Goal: Task Accomplishment & Management: Complete application form

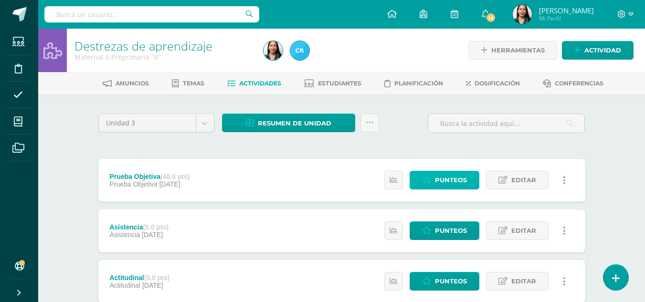
click at [448, 180] on span "Punteos" at bounding box center [451, 181] width 32 height 18
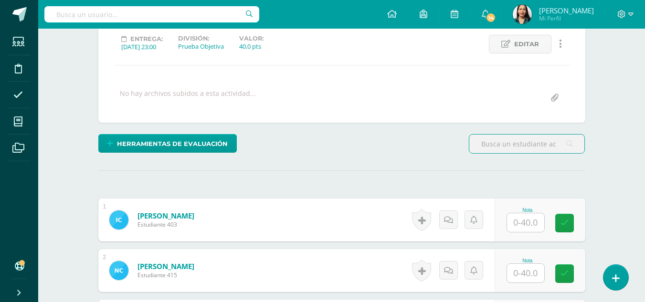
scroll to position [134, 0]
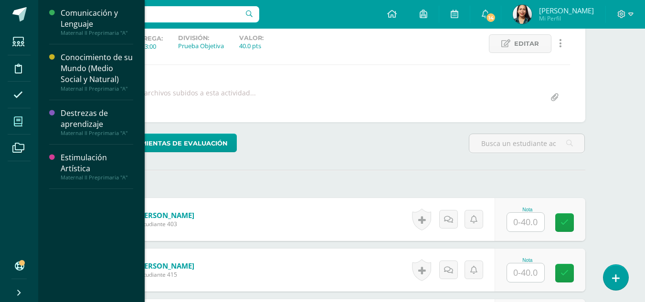
click at [16, 123] on icon at bounding box center [18, 122] width 9 height 10
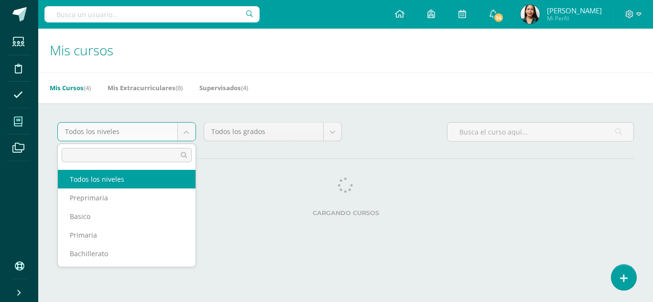
click at [118, 130] on body "Estudiantes Disciplina Asistencia Mis cursos Archivos Soporte Ayuda Reportar un…" at bounding box center [326, 120] width 653 height 240
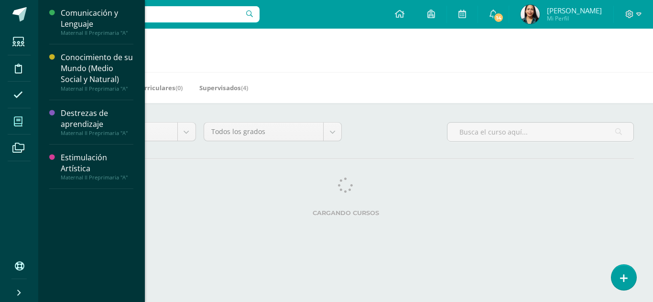
click at [11, 118] on body "Estudiantes Disciplina Asistencia Mis cursos Archivos Soporte Ayuda Reportar un…" at bounding box center [326, 120] width 653 height 240
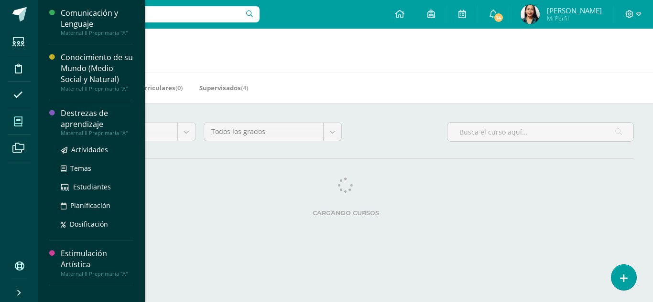
click at [99, 120] on div "Destrezas de aprendizaje" at bounding box center [97, 119] width 73 height 22
click at [94, 149] on span "Actividades" at bounding box center [89, 149] width 37 height 9
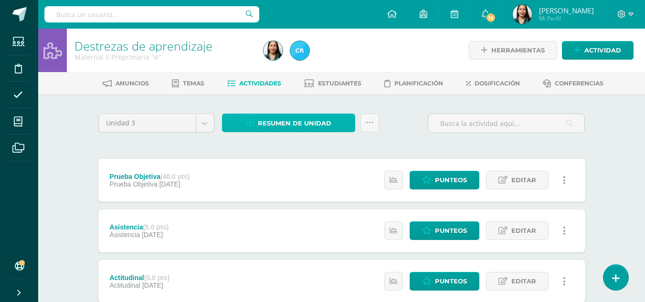
click at [281, 126] on span "Resumen de unidad" at bounding box center [295, 124] width 74 height 18
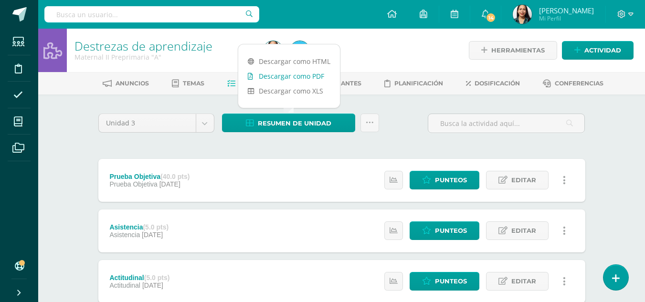
click at [280, 74] on link "Descargar como PDF" at bounding box center [289, 76] width 102 height 15
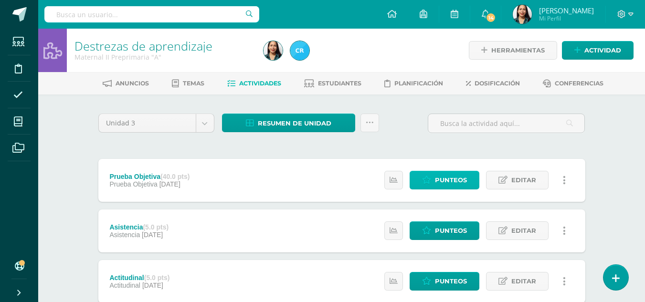
click at [451, 180] on span "Punteos" at bounding box center [451, 181] width 32 height 18
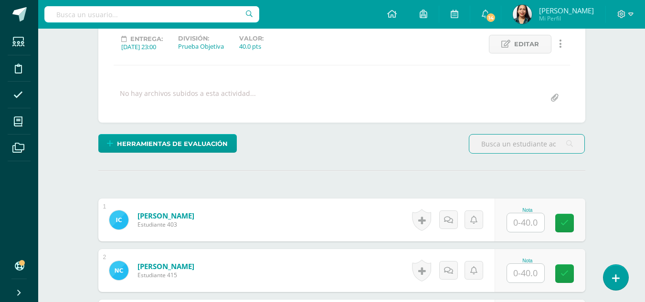
scroll to position [134, 0]
click at [530, 222] on input "text" at bounding box center [525, 222] width 37 height 19
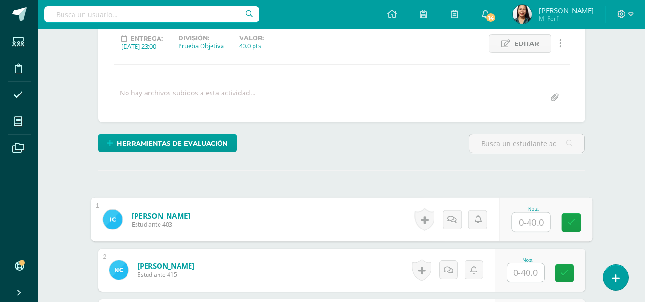
scroll to position [134, 0]
type input "30"
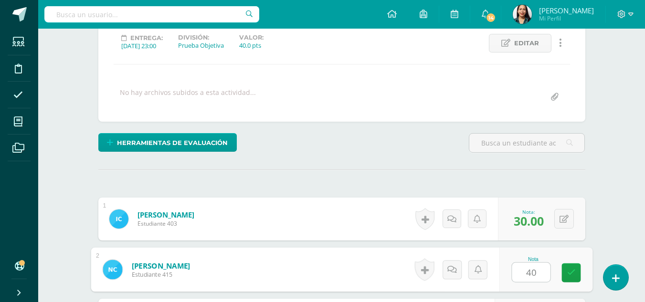
type input "40"
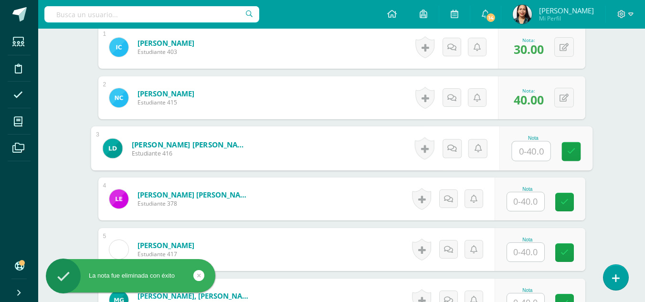
type input "0"
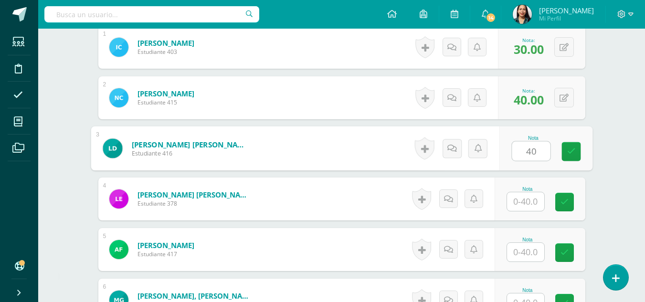
type input "40"
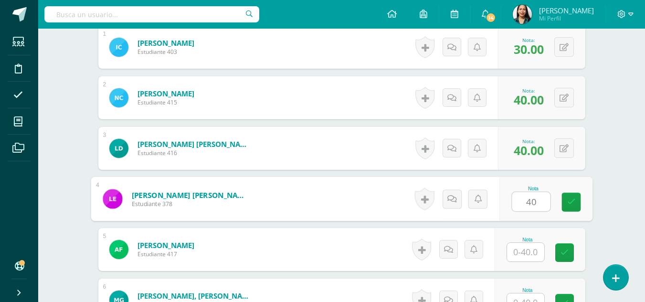
type input "40"
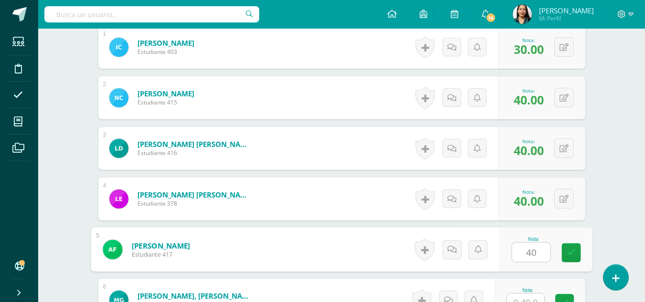
type input "40"
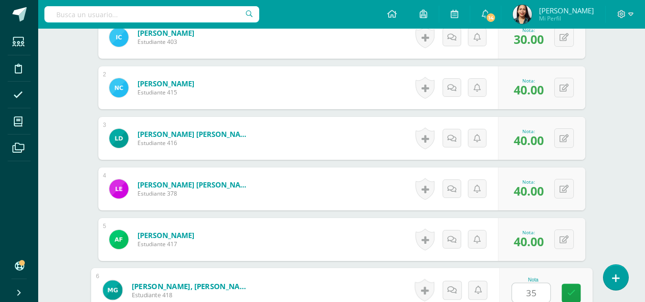
type input "35"
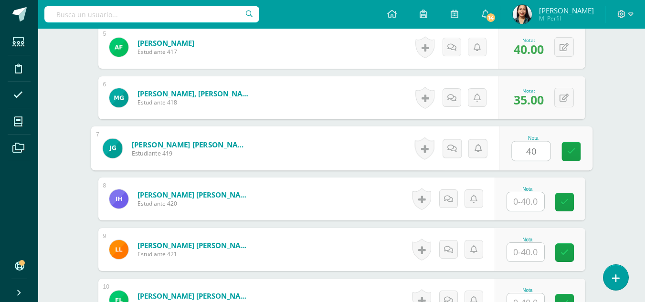
type input "40"
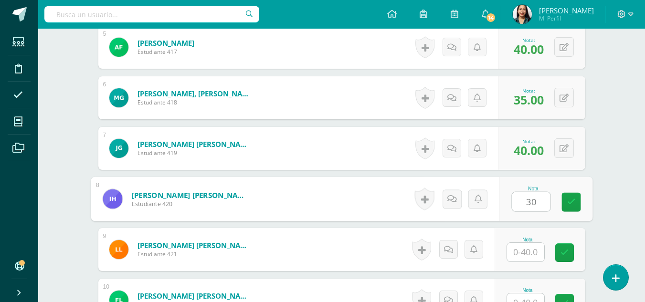
type input "30"
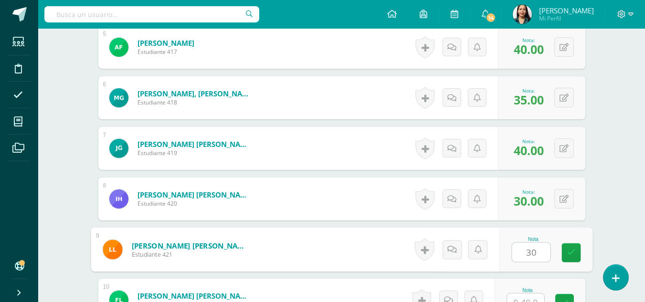
type input "30"
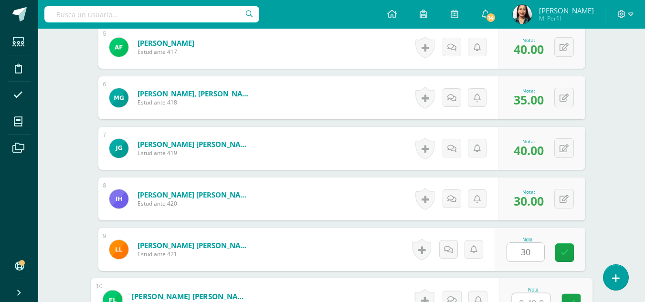
scroll to position [519, 0]
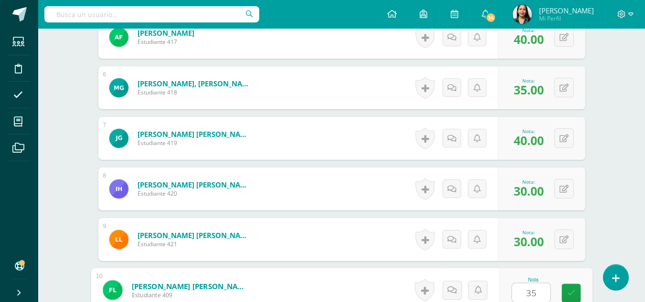
type input "35"
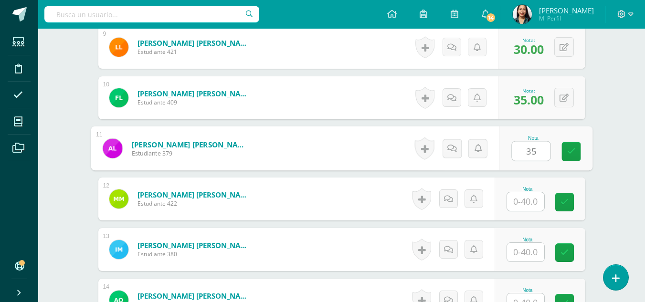
type input "35"
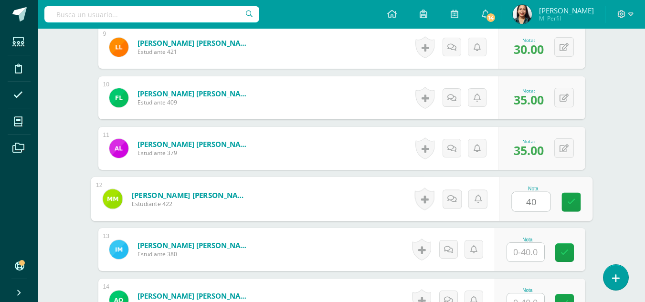
type input "40"
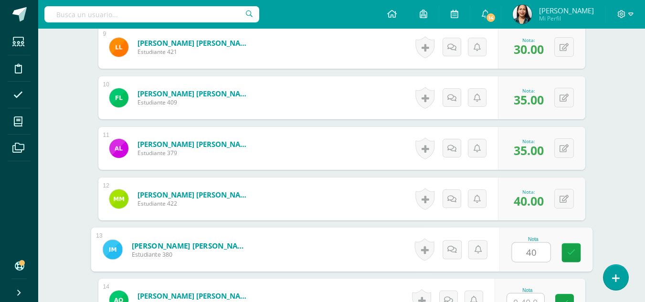
type input "40"
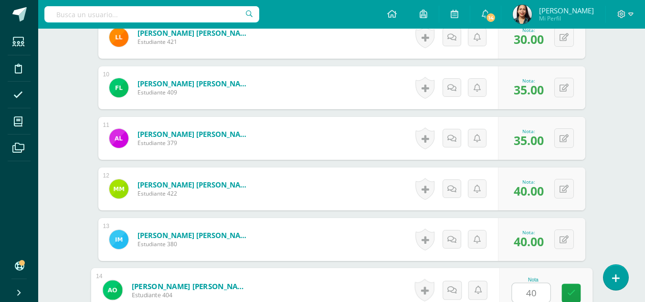
type input "40"
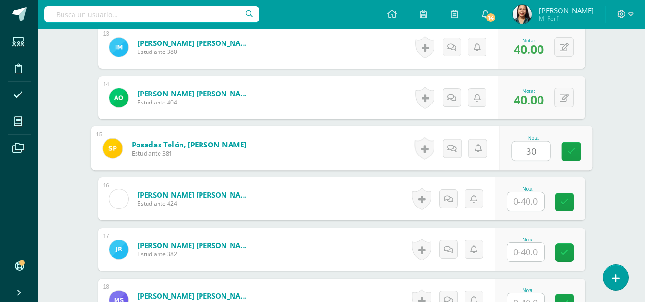
type input "30"
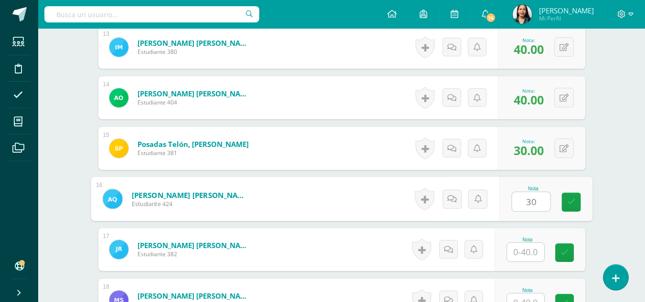
type input "30"
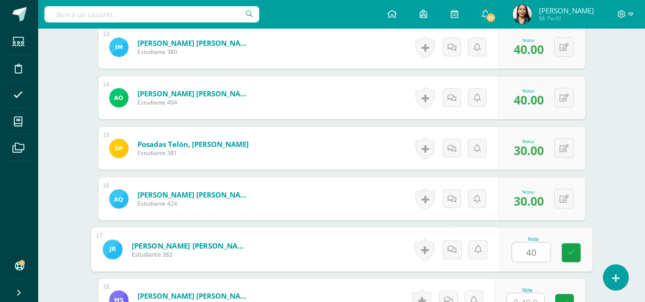
type input "40"
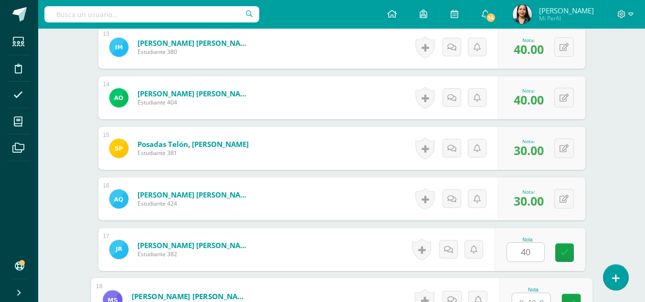
scroll to position [924, 0]
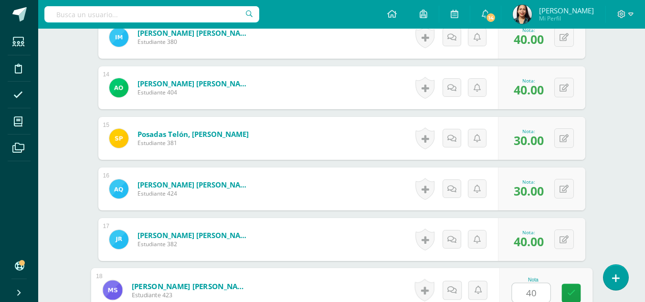
type input "40"
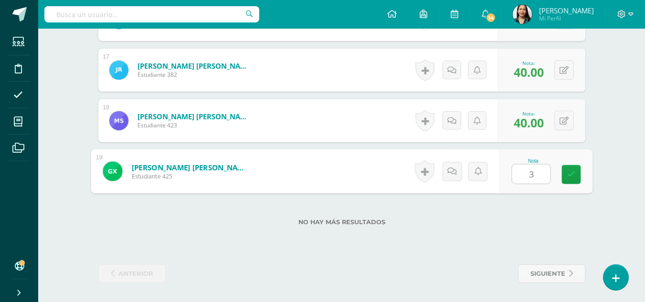
type input "35"
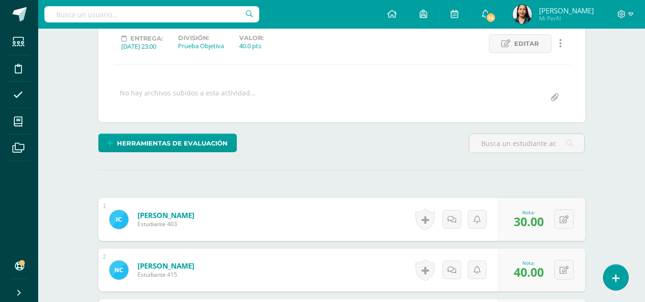
scroll to position [0, 0]
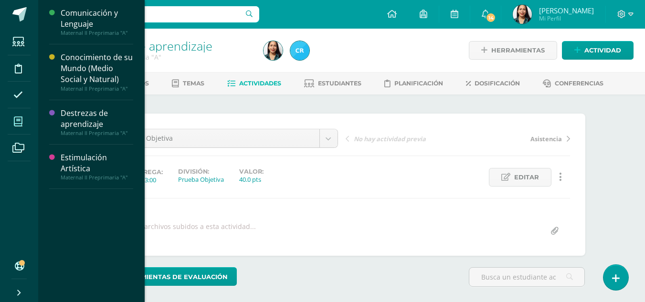
click at [23, 118] on span at bounding box center [18, 121] width 21 height 21
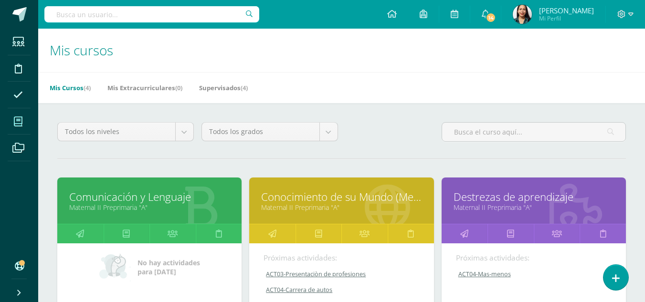
click at [343, 207] on link "Maternal II Preprimaria "A"" at bounding box center [341, 207] width 161 height 9
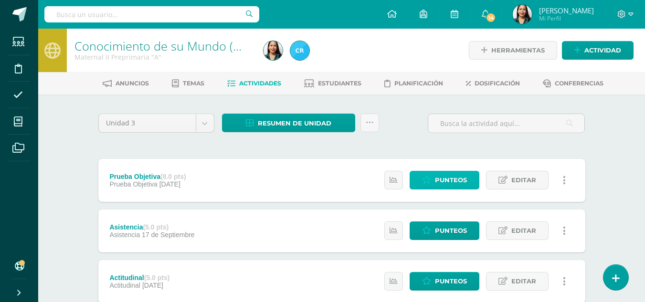
click at [445, 180] on span "Punteos" at bounding box center [451, 181] width 32 height 18
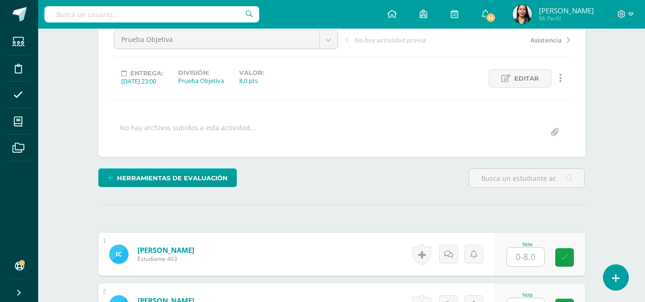
scroll to position [97, 0]
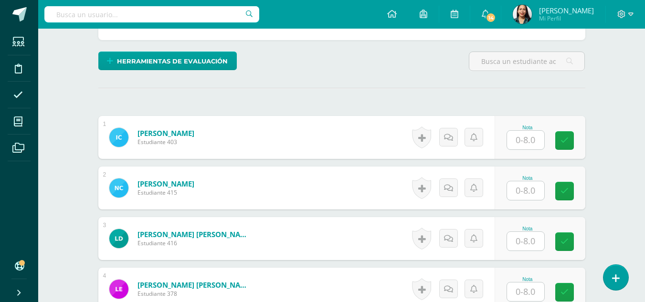
scroll to position [223, 0]
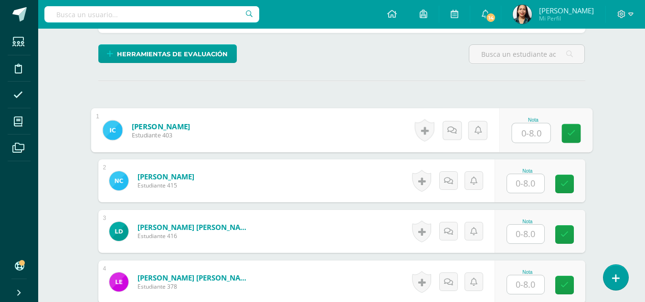
click at [533, 132] on input "text" at bounding box center [531, 133] width 38 height 19
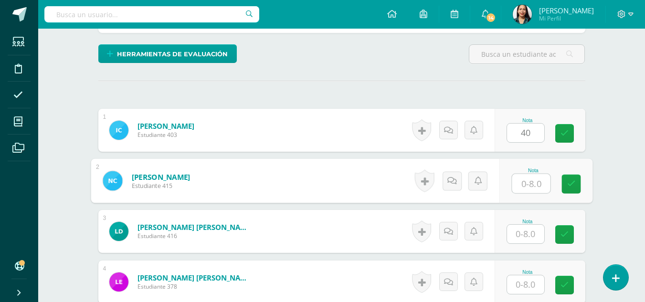
type input "0"
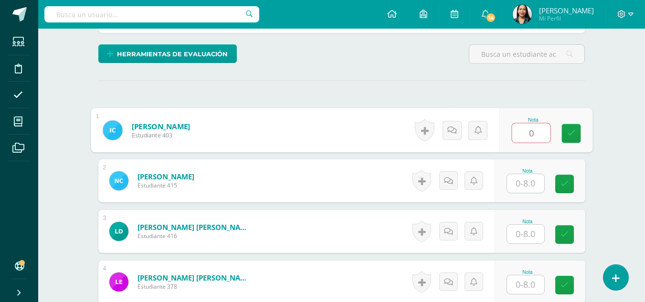
scroll to position [0, 0]
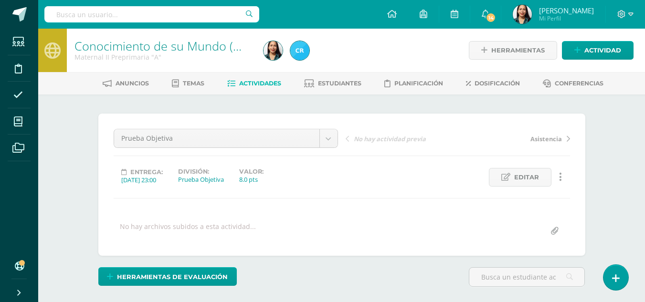
click at [260, 83] on span "Actividades" at bounding box center [260, 83] width 42 height 7
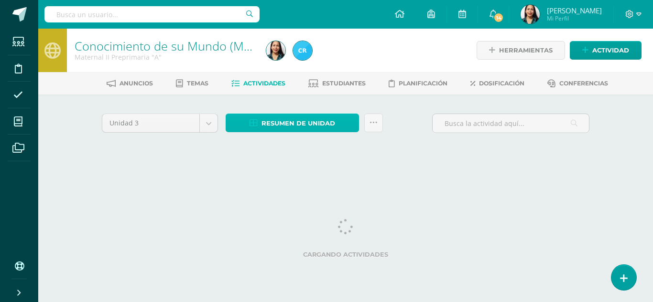
click at [282, 118] on span "Resumen de unidad" at bounding box center [298, 124] width 74 height 18
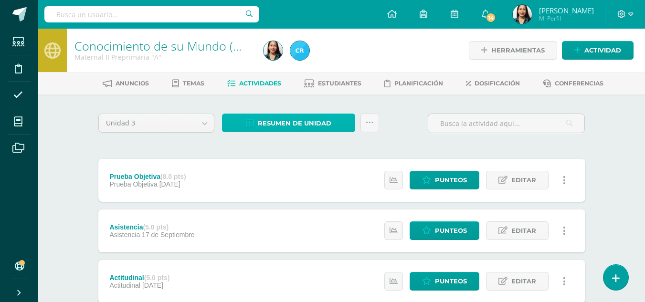
click at [291, 122] on span "Resumen de unidad" at bounding box center [295, 124] width 74 height 18
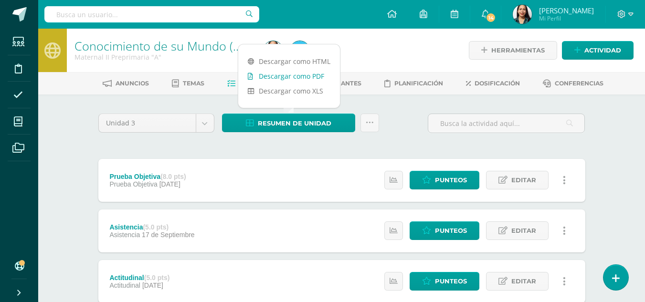
click at [304, 78] on link "Descargar como PDF" at bounding box center [289, 76] width 102 height 15
click at [162, 178] on strong "(8.0 pts)" at bounding box center [174, 177] width 26 height 8
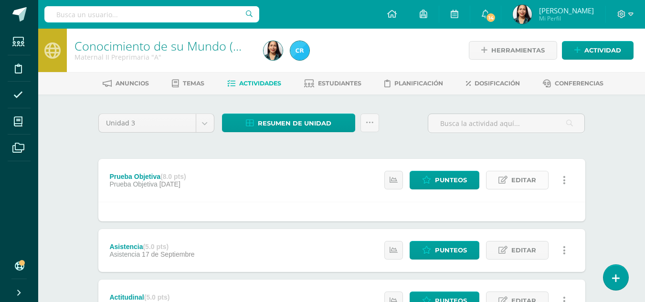
click at [526, 174] on span "Editar" at bounding box center [524, 181] width 25 height 18
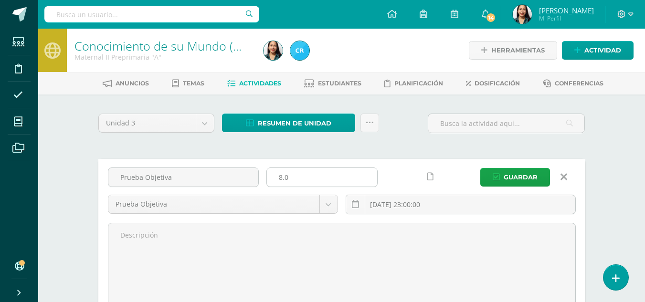
click at [350, 179] on input "8.0" at bounding box center [322, 177] width 110 height 19
type input "8"
type input "40"
click at [514, 178] on span "Guardar" at bounding box center [521, 178] width 34 height 18
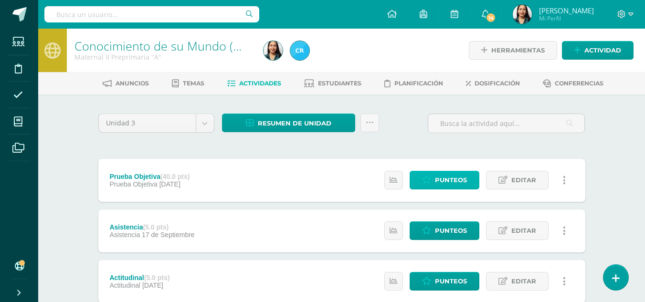
click at [449, 177] on span "Punteos" at bounding box center [451, 181] width 32 height 18
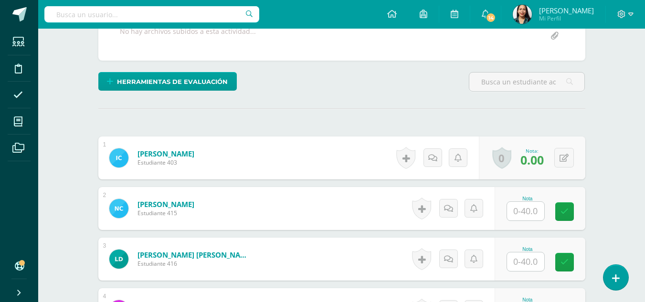
scroll to position [196, 0]
click at [539, 161] on span "0.00" at bounding box center [532, 159] width 23 height 16
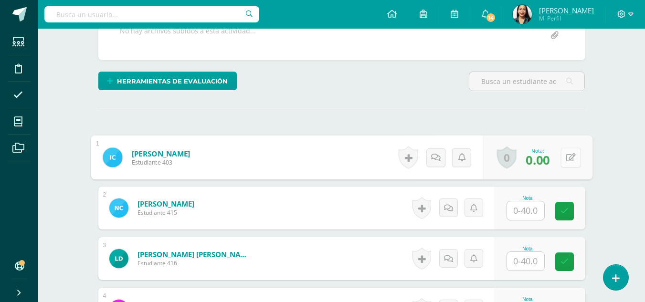
click at [572, 159] on button at bounding box center [571, 158] width 20 height 20
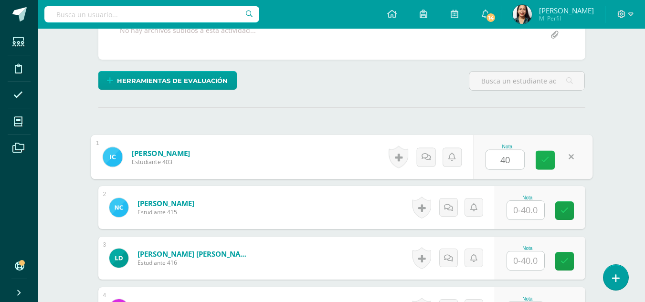
type input "40"
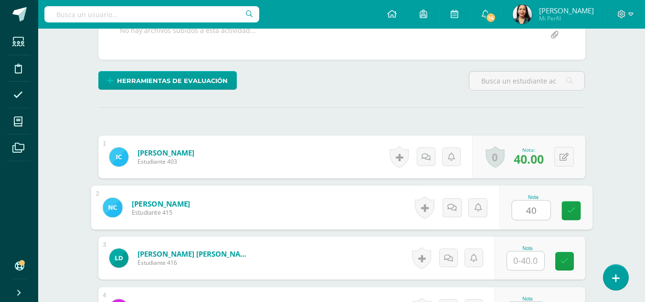
type input "40"
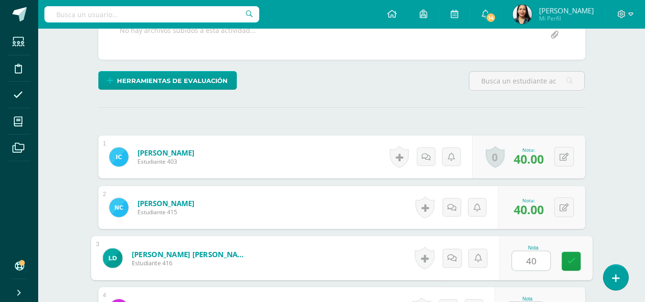
type input "40"
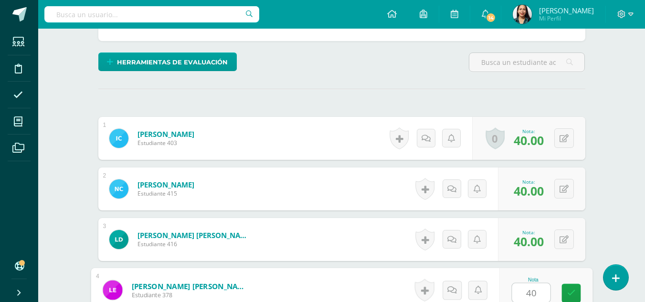
type input "40"
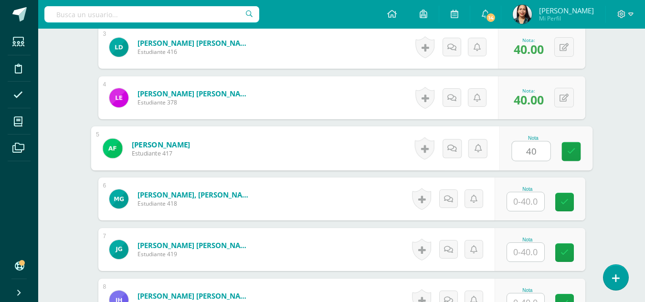
type input "40"
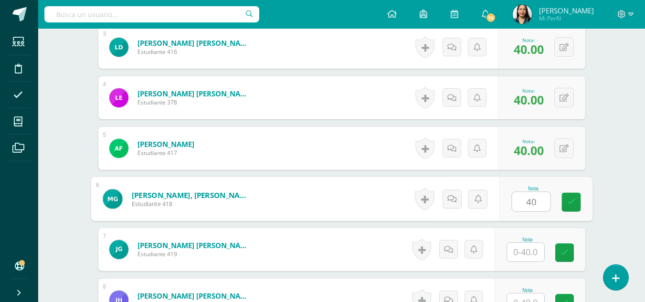
type input "40"
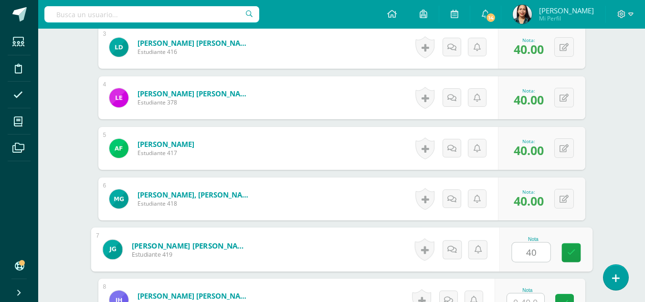
type input "40"
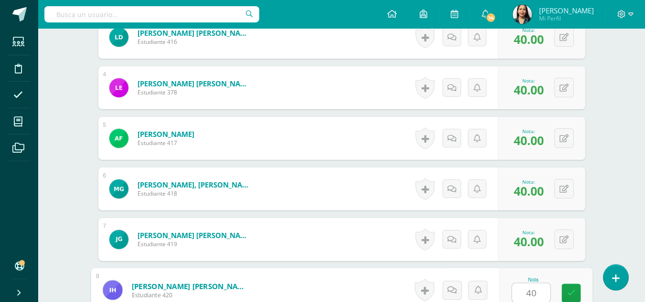
type input "40"
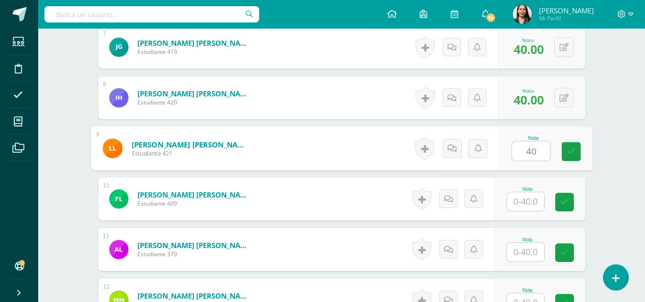
type input "40"
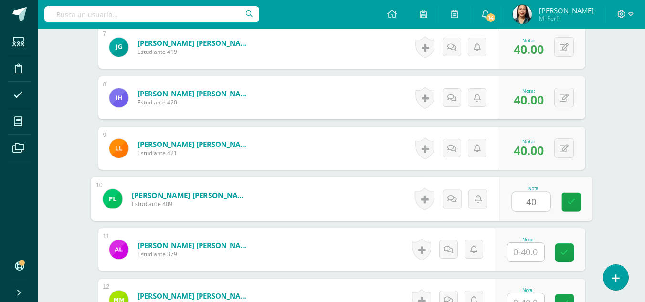
type input "40"
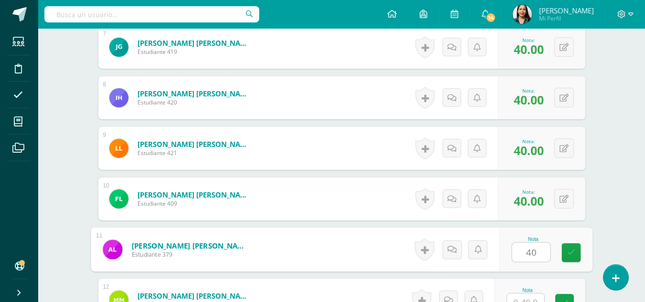
type input "40"
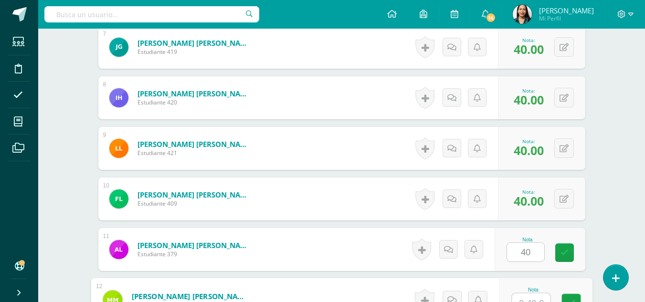
scroll to position [620, 0]
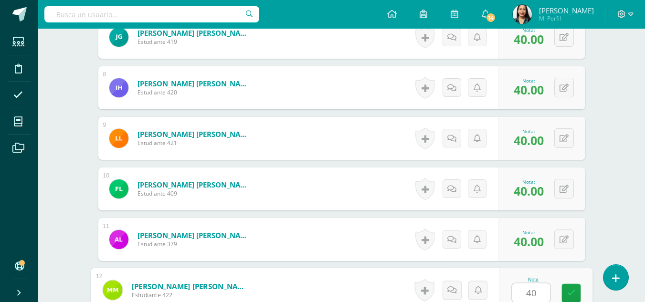
type input "40"
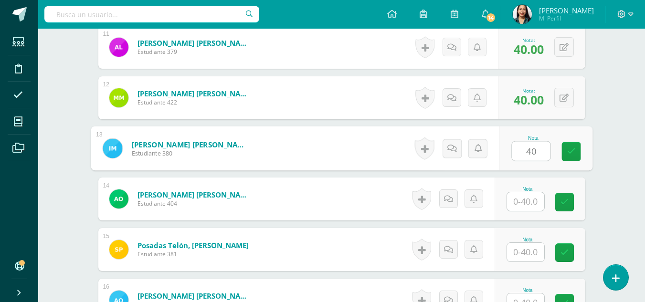
type input "40"
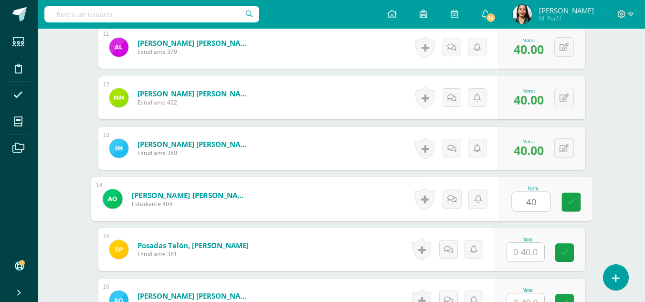
type input "40"
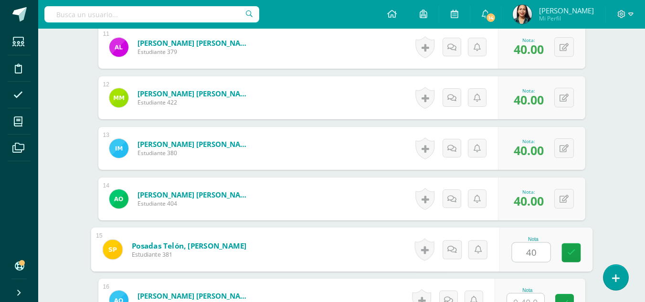
type input "40"
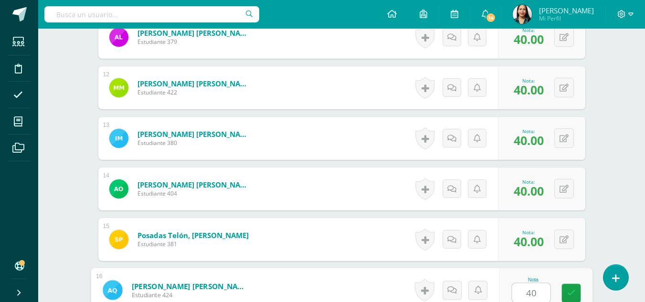
type input "40"
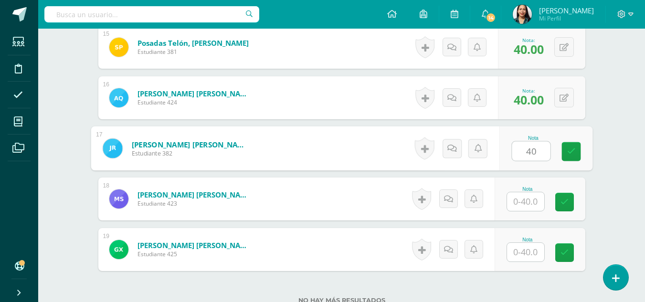
type input "40"
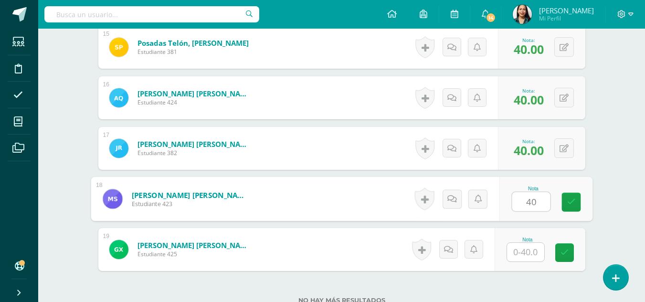
type input "40"
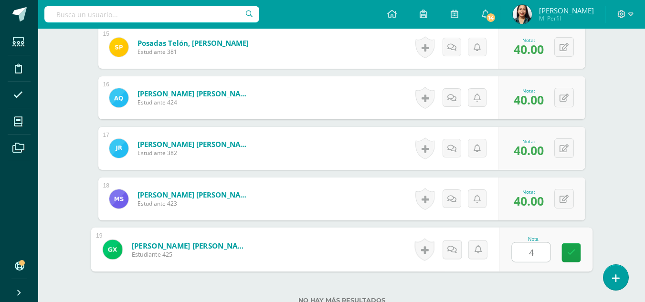
type input "40"
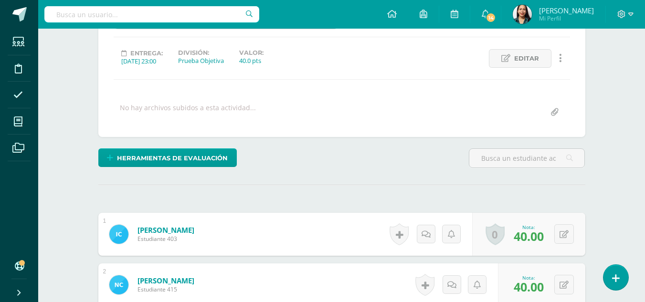
scroll to position [2, 0]
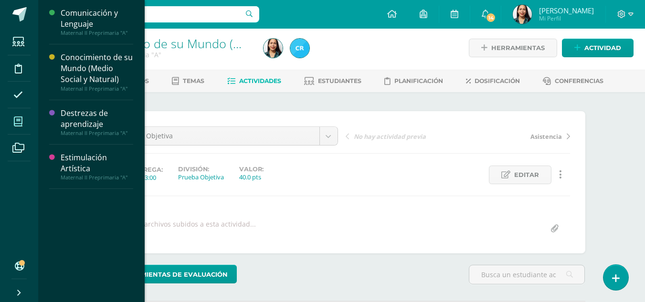
click at [19, 124] on icon at bounding box center [18, 122] width 9 height 10
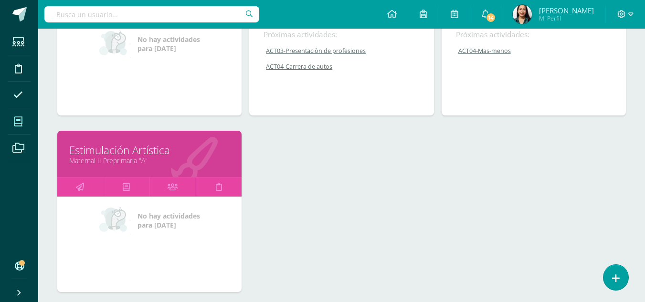
scroll to position [227, 0]
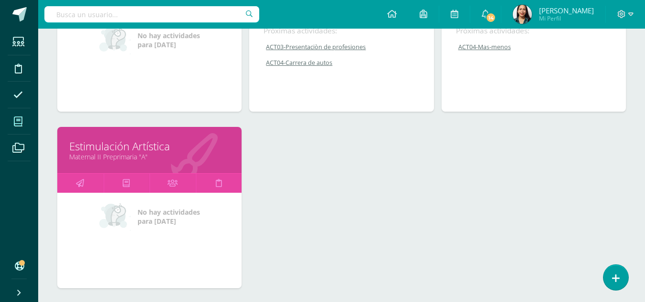
click at [167, 152] on link "Estimulación Artística" at bounding box center [149, 146] width 161 height 15
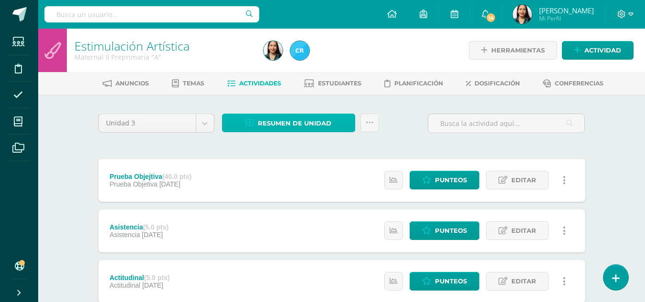
click at [284, 125] on span "Resumen de unidad" at bounding box center [295, 124] width 74 height 18
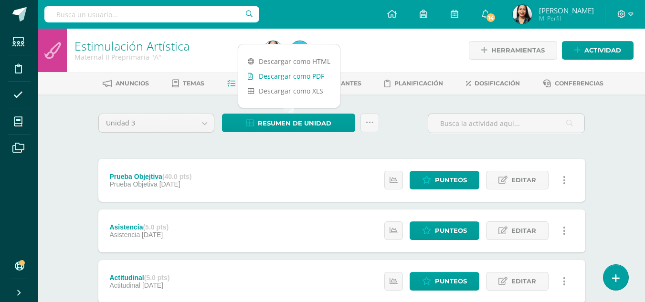
click at [306, 75] on link "Descargar como PDF" at bounding box center [289, 76] width 102 height 15
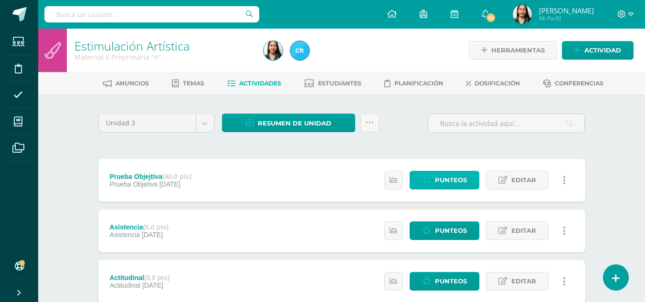
click at [461, 182] on span "Punteos" at bounding box center [451, 181] width 32 height 18
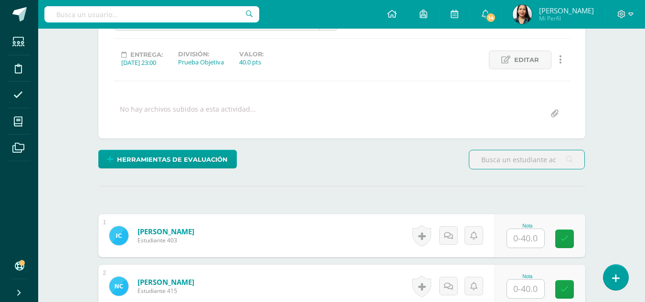
scroll to position [229, 0]
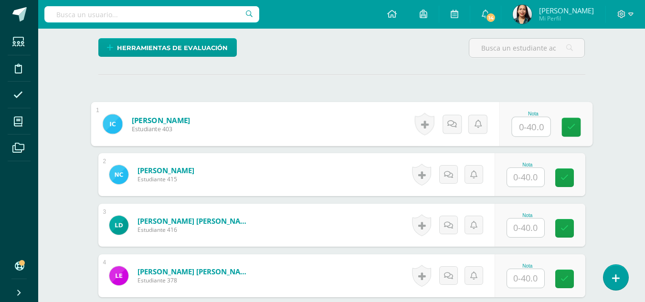
click at [538, 121] on input "text" at bounding box center [531, 127] width 38 height 19
type input "40"
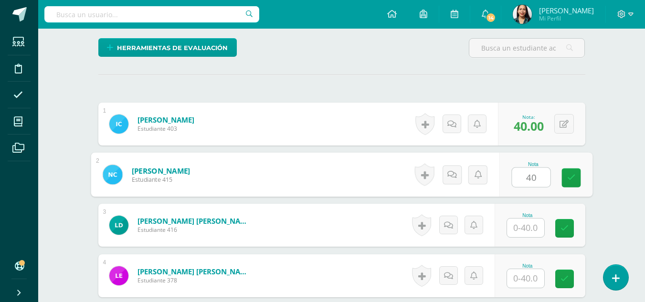
type input "40"
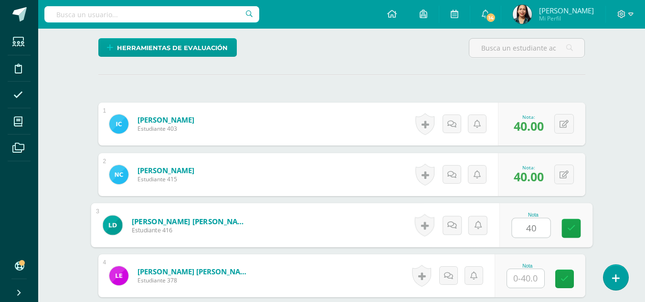
type input "40"
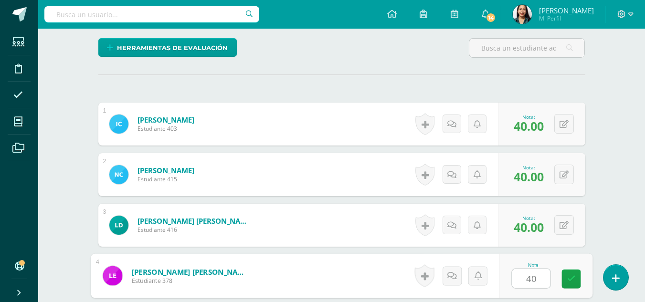
type input "40"
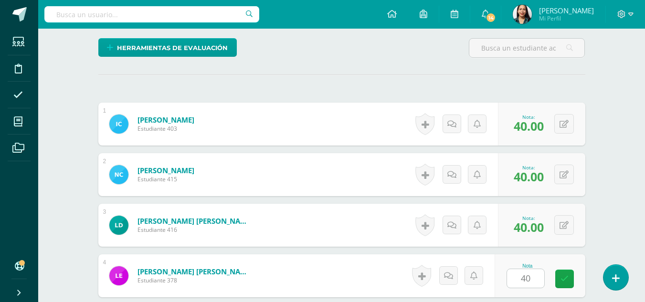
scroll to position [407, 0]
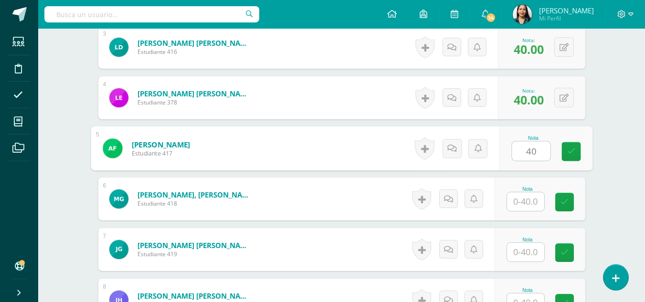
type input "40"
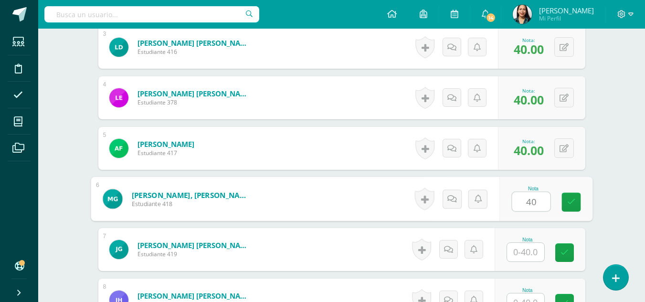
type input "40"
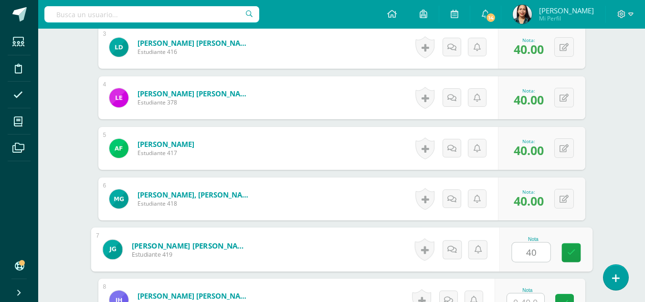
type input "40"
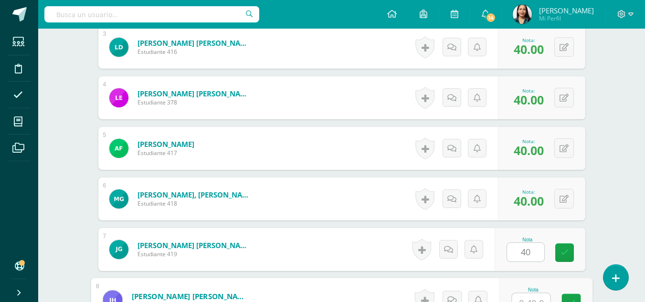
scroll to position [418, 0]
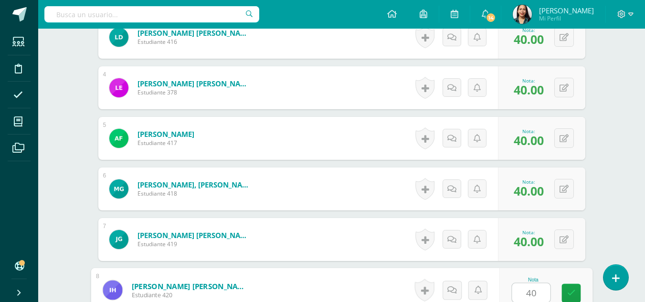
type input "40"
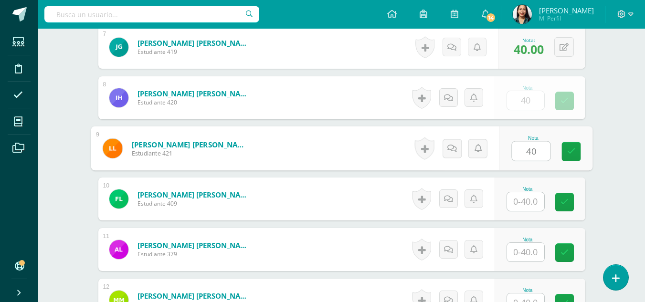
type input "40"
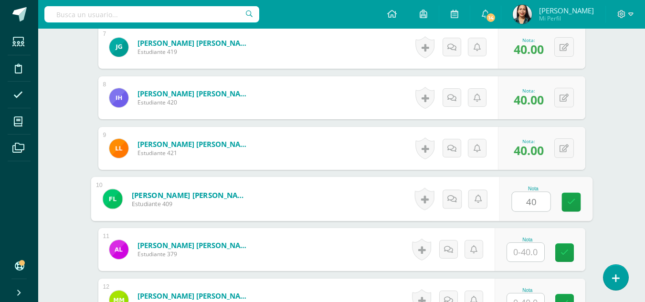
type input "40"
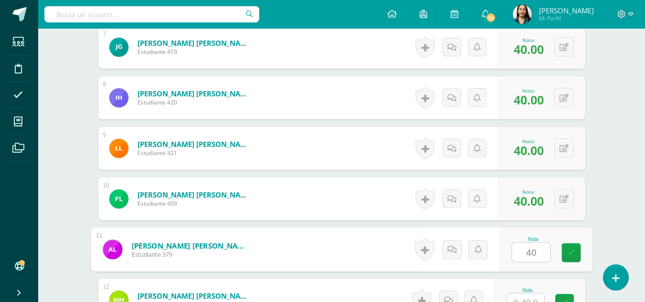
type input "40"
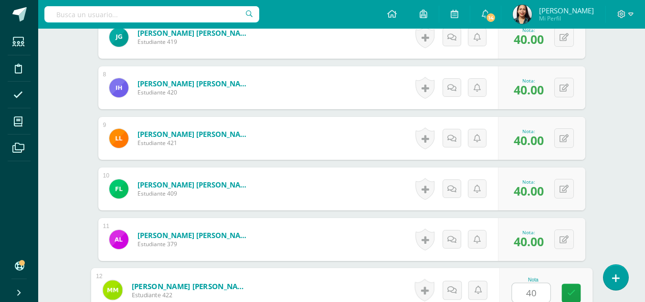
type input "40"
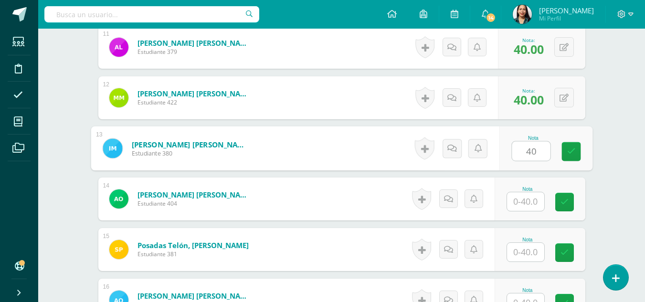
type input "40"
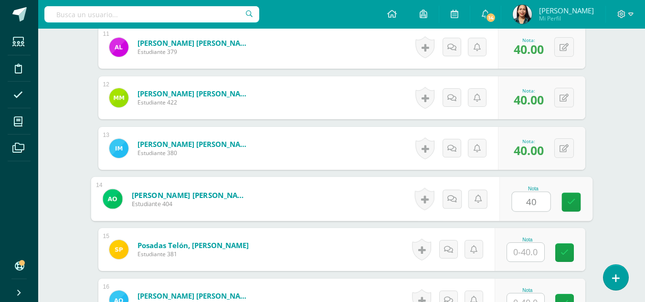
type input "40"
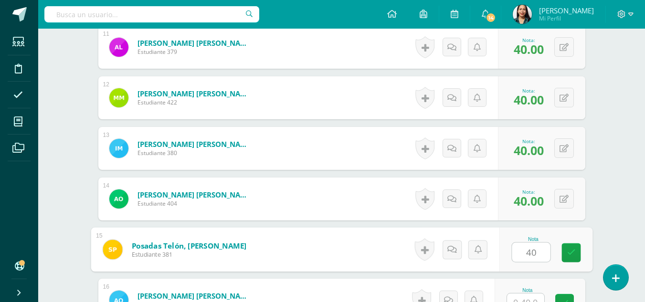
type input "40"
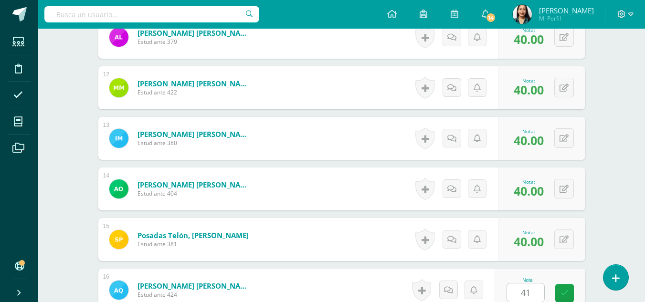
scroll to position [1015, 0]
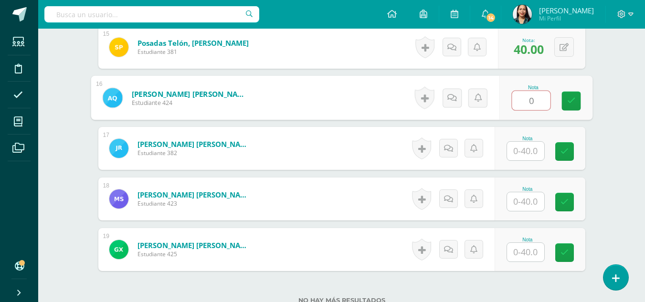
click at [540, 99] on input "0" at bounding box center [531, 100] width 38 height 19
type input "0"
type input "40"
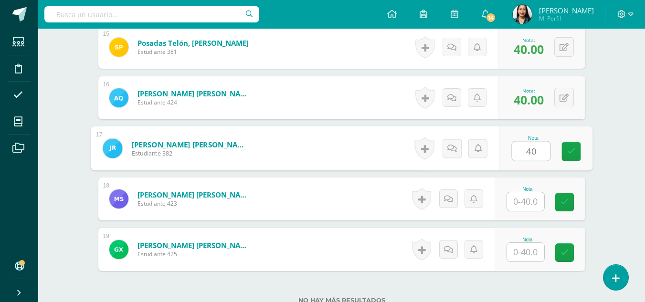
type input "40"
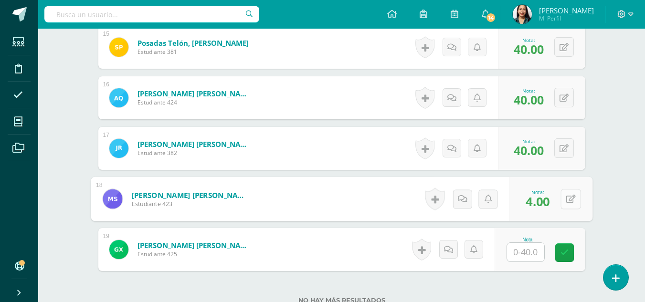
click at [568, 201] on button at bounding box center [571, 199] width 20 height 20
type input "40"
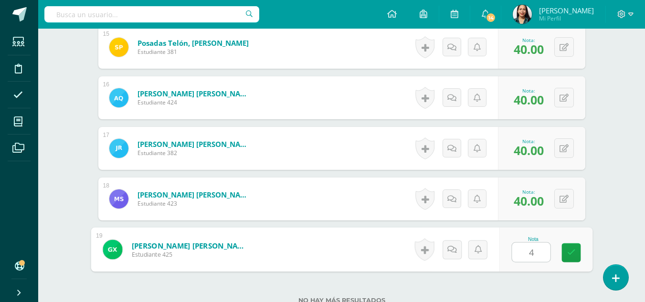
type input "40"
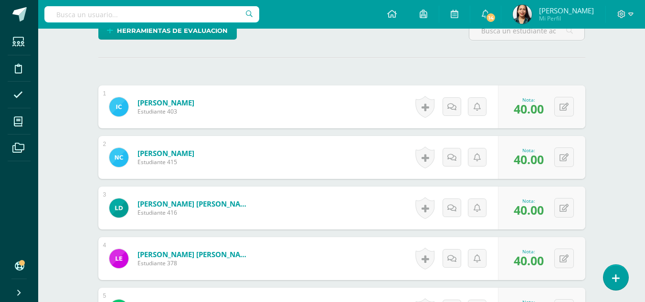
scroll to position [0, 0]
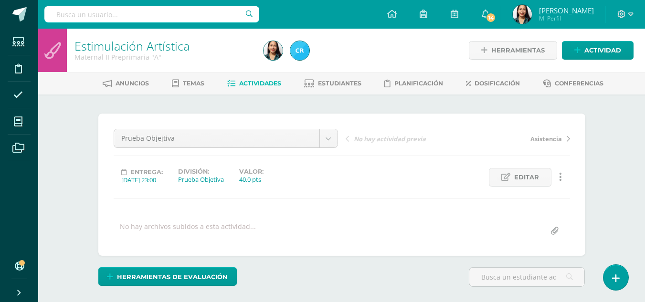
click at [269, 79] on link "Actividades" at bounding box center [254, 83] width 54 height 15
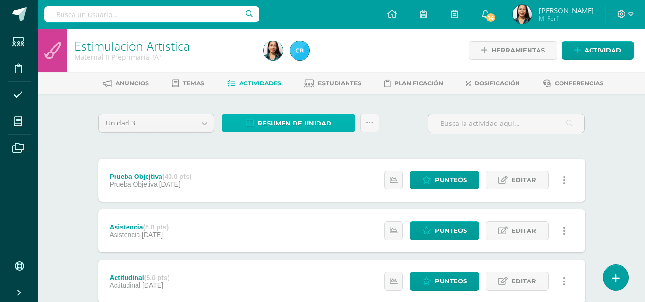
click at [287, 125] on span "Resumen de unidad" at bounding box center [295, 124] width 74 height 18
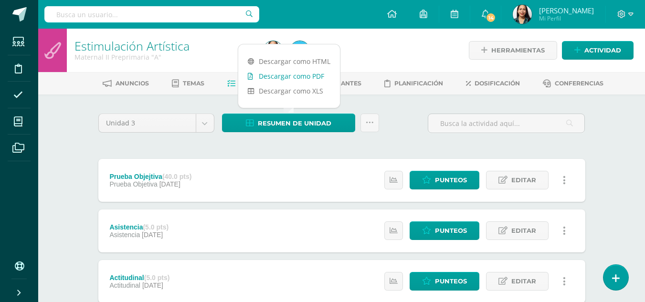
click at [306, 73] on link "Descargar como PDF" at bounding box center [289, 76] width 102 height 15
